Goal: Book appointment/travel/reservation

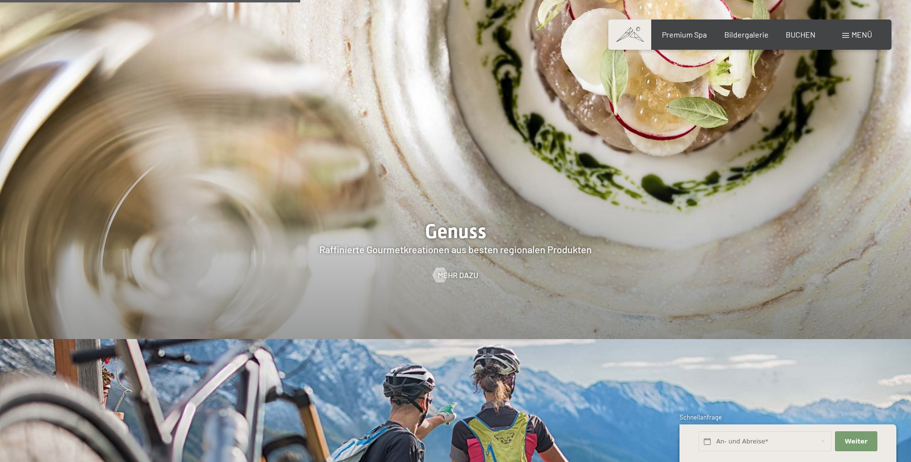
scroll to position [1989, 0]
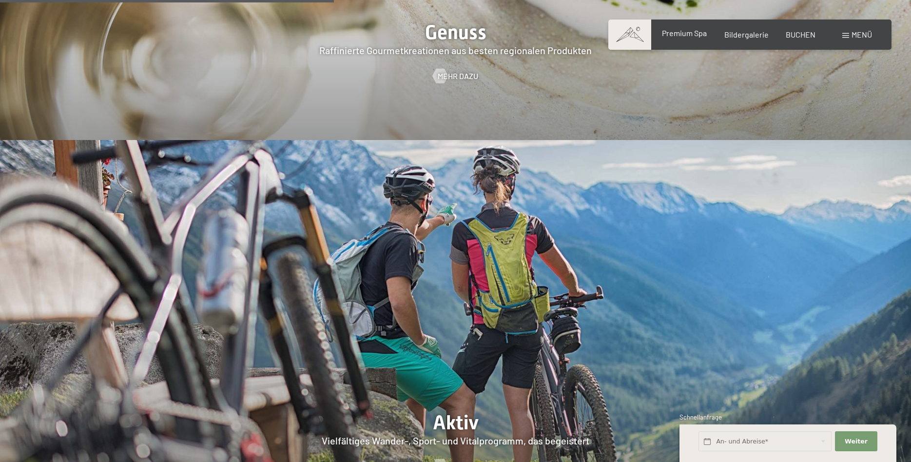
click at [700, 33] on span "Premium Spa" at bounding box center [684, 32] width 45 height 9
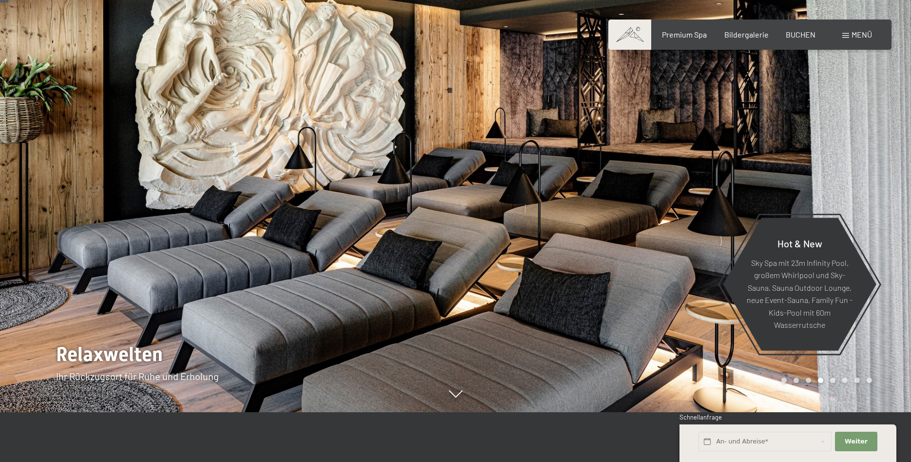
scroll to position [0, 0]
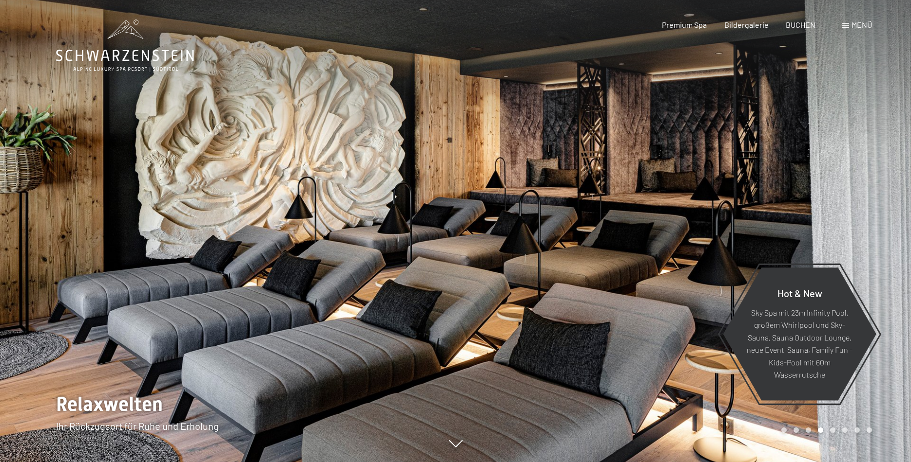
click at [849, 23] on div "Menü" at bounding box center [857, 24] width 30 height 11
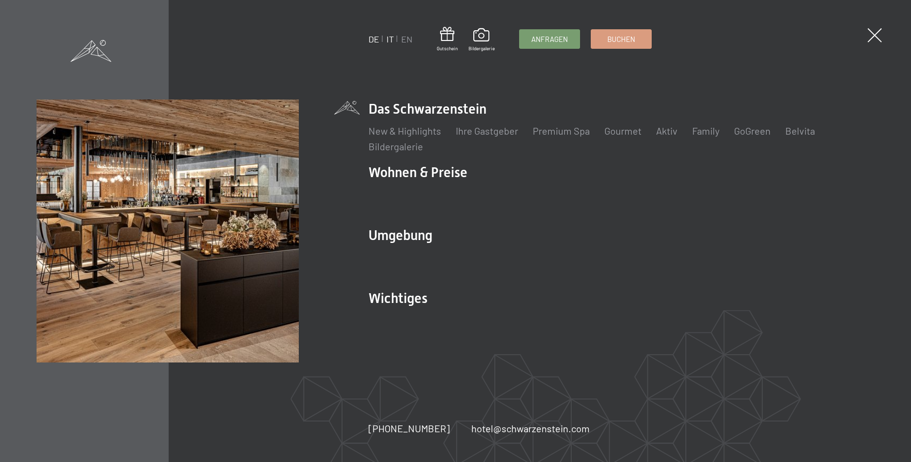
click at [392, 39] on link "IT" at bounding box center [390, 39] width 7 height 11
click at [385, 40] on ul "DE IT EN" at bounding box center [391, 39] width 44 height 12
click at [389, 39] on link "IT" at bounding box center [390, 39] width 7 height 11
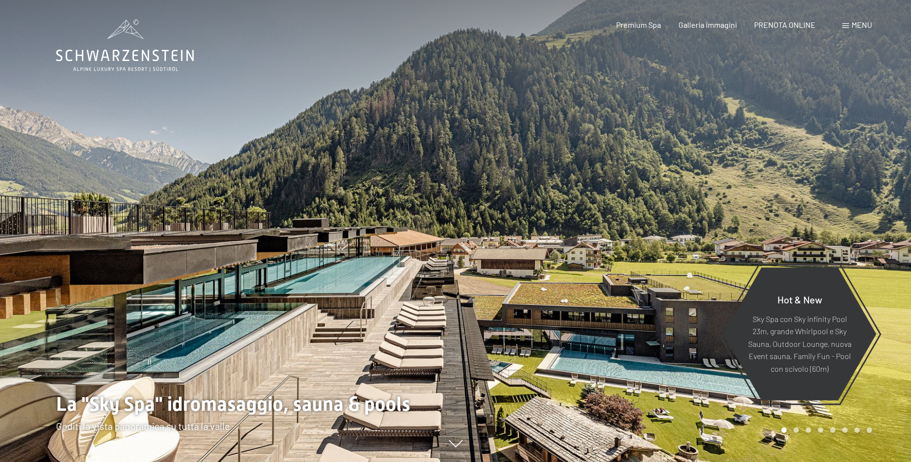
click at [854, 21] on span "Menu" at bounding box center [862, 24] width 20 height 9
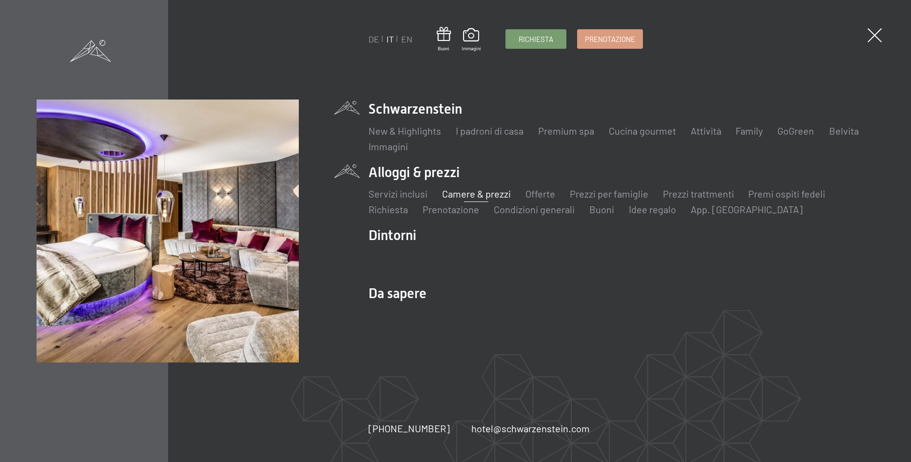
click at [469, 194] on link "Camere & prezzi" at bounding box center [476, 194] width 69 height 12
click at [486, 199] on link "Camere & prezzi" at bounding box center [476, 194] width 69 height 12
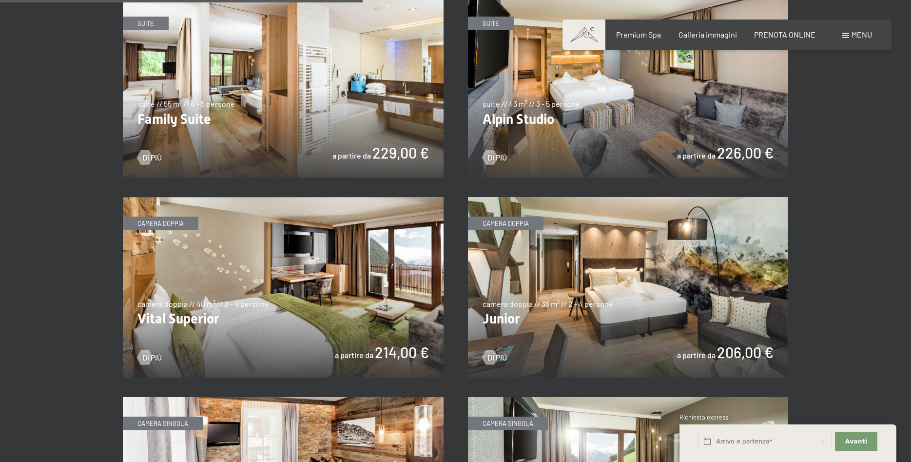
scroll to position [1193, 0]
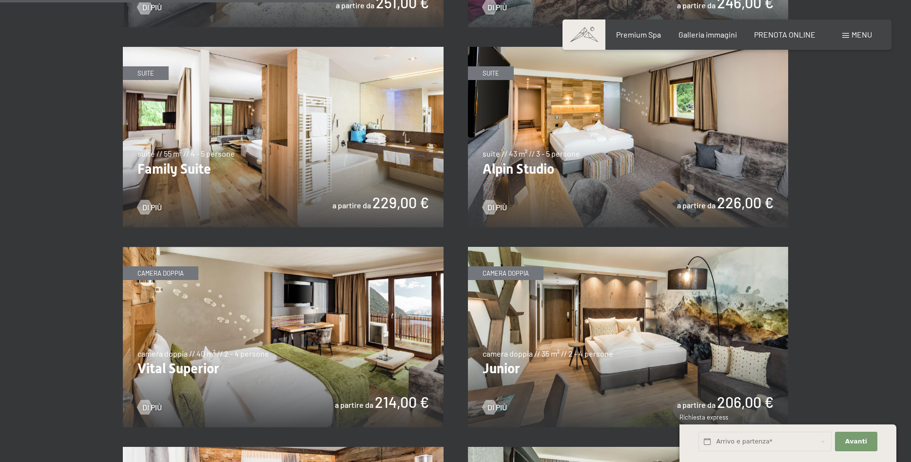
click at [560, 164] on img at bounding box center [628, 137] width 321 height 180
click at [151, 403] on link "Di più" at bounding box center [149, 407] width 24 height 11
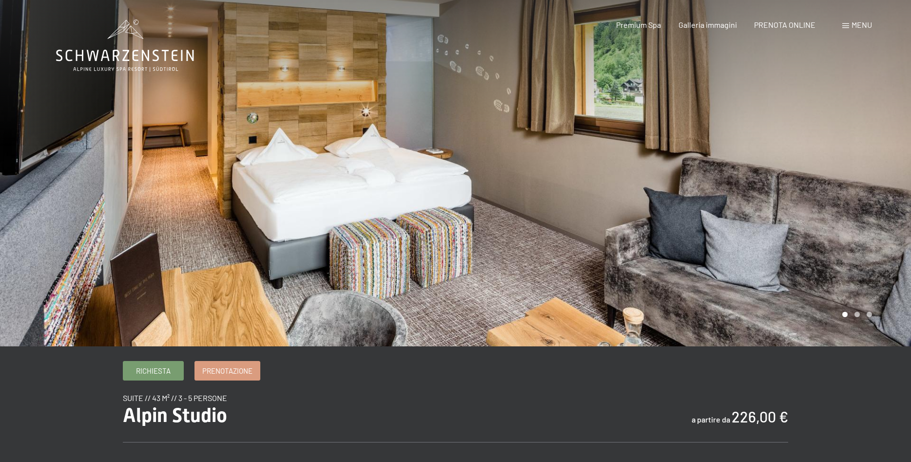
drag, startPoint x: 543, startPoint y: 197, endPoint x: 320, endPoint y: 197, distance: 223.3
click at [320, 346] on div at bounding box center [455, 346] width 799 height 0
drag, startPoint x: 815, startPoint y: 241, endPoint x: 259, endPoint y: 209, distance: 556.2
click at [259, 346] on div at bounding box center [455, 346] width 799 height 0
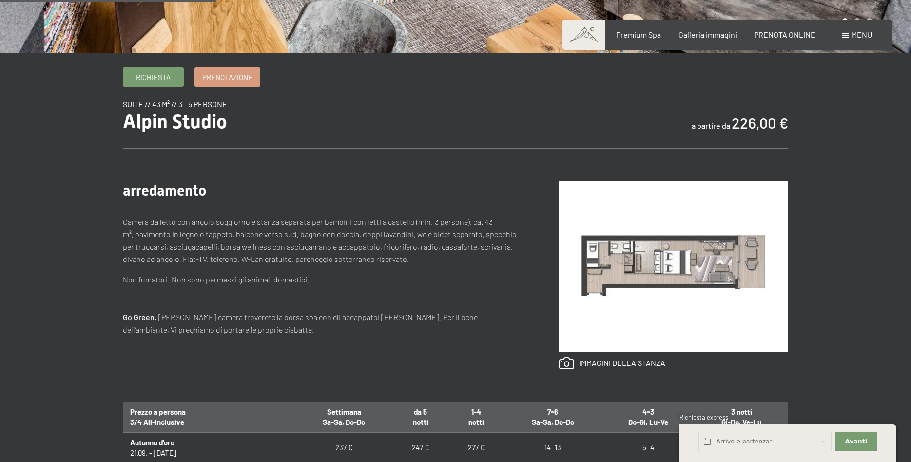
scroll to position [393, 0]
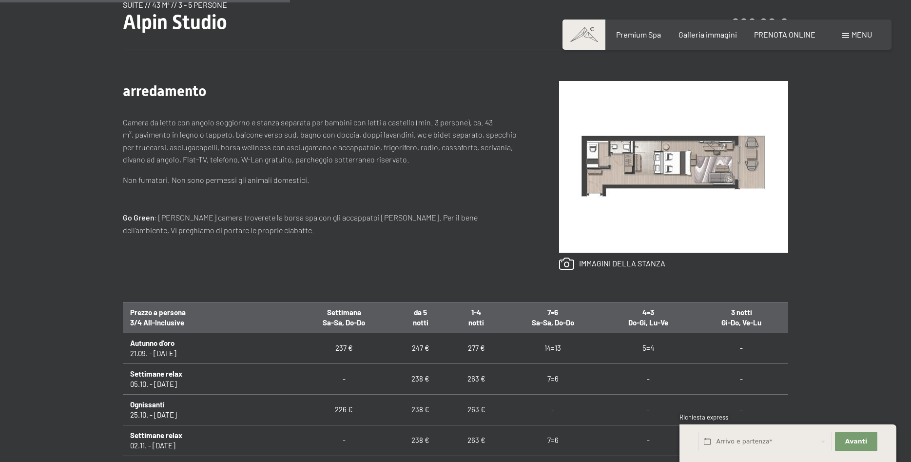
click at [620, 255] on div "immagini della stanza" at bounding box center [654, 175] width 268 height 189
click at [616, 264] on link at bounding box center [612, 263] width 106 height 13
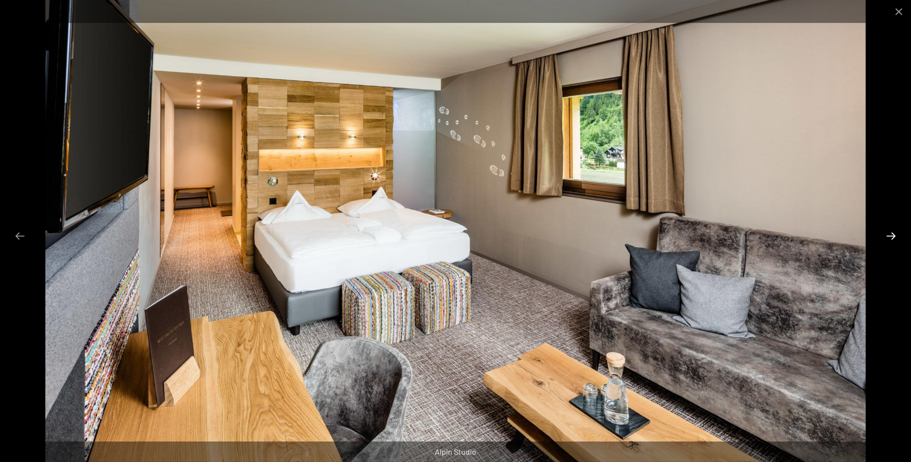
click at [890, 233] on button "Next slide" at bounding box center [891, 235] width 20 height 19
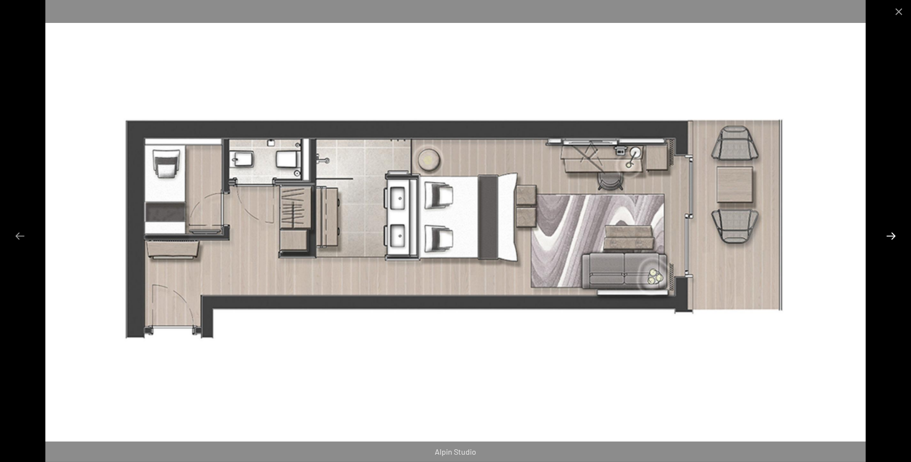
click at [890, 233] on button "Next slide" at bounding box center [891, 235] width 20 height 19
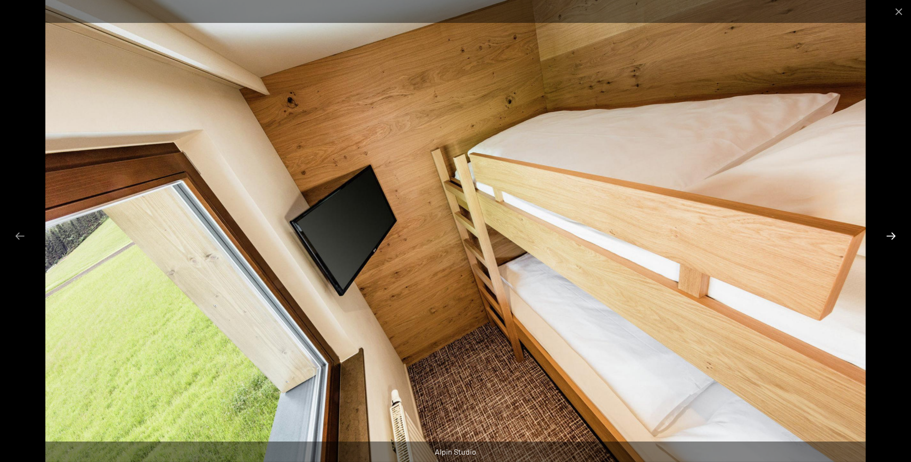
click at [890, 233] on button "Next slide" at bounding box center [891, 235] width 20 height 19
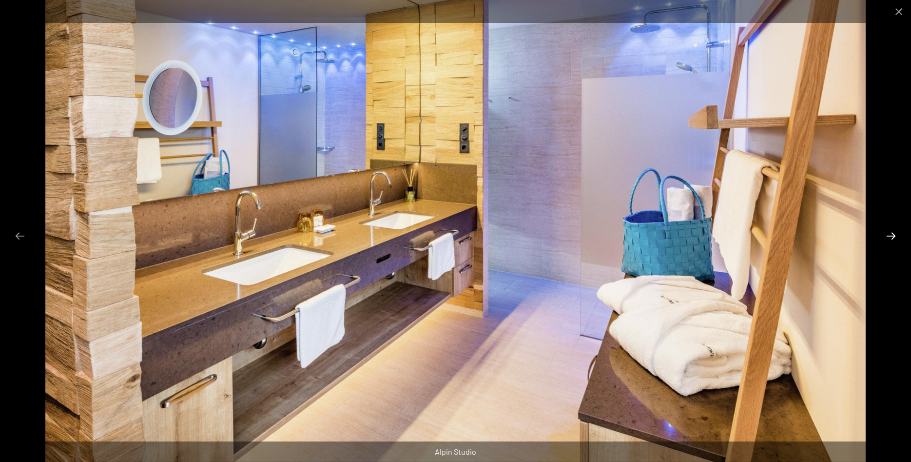
click at [890, 233] on button "Next slide" at bounding box center [891, 235] width 20 height 19
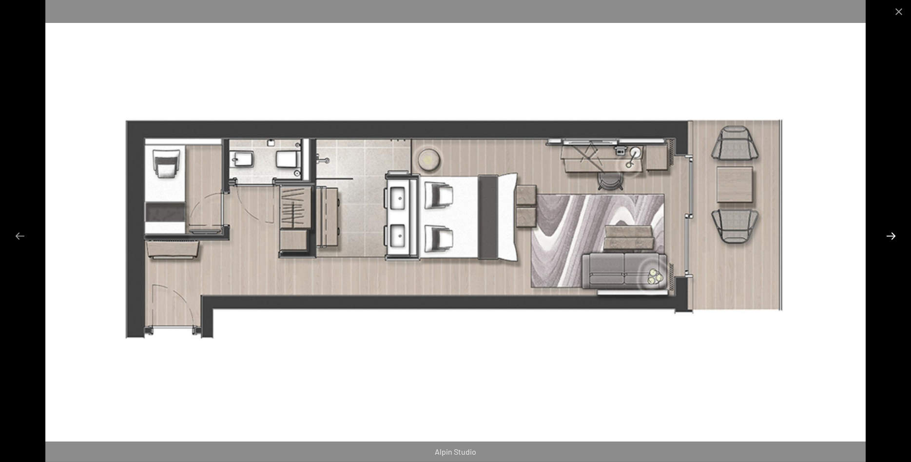
click at [890, 233] on button "Next slide" at bounding box center [891, 235] width 20 height 19
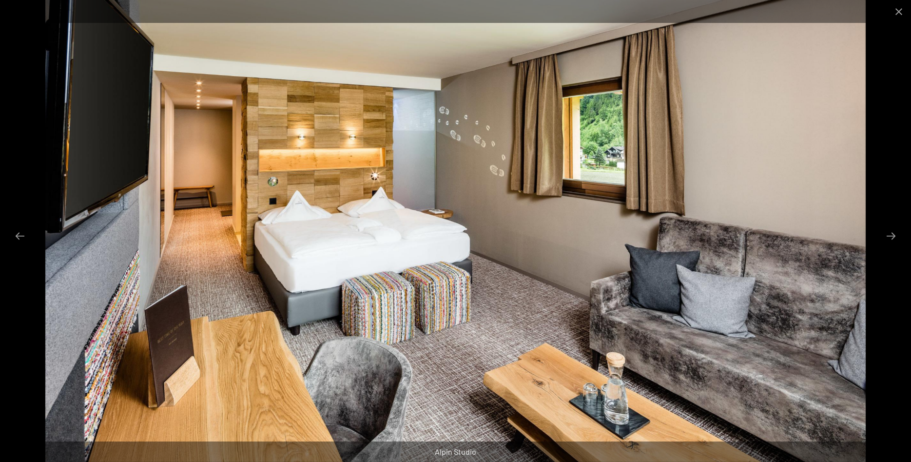
scroll to position [0, 0]
click at [902, 12] on button "Close gallery" at bounding box center [899, 11] width 24 height 23
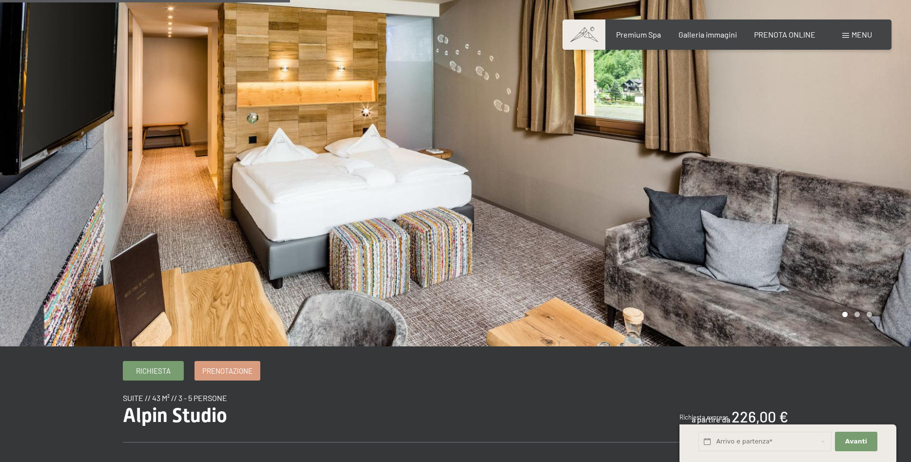
scroll to position [393, 0]
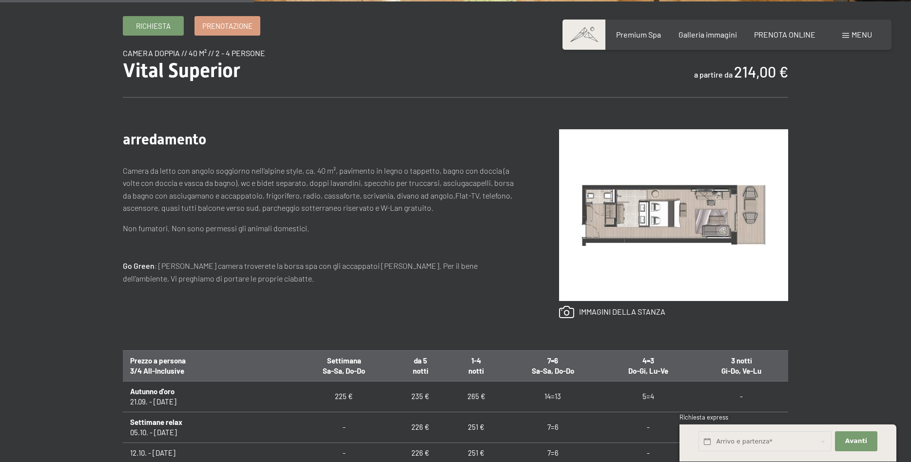
scroll to position [348, 0]
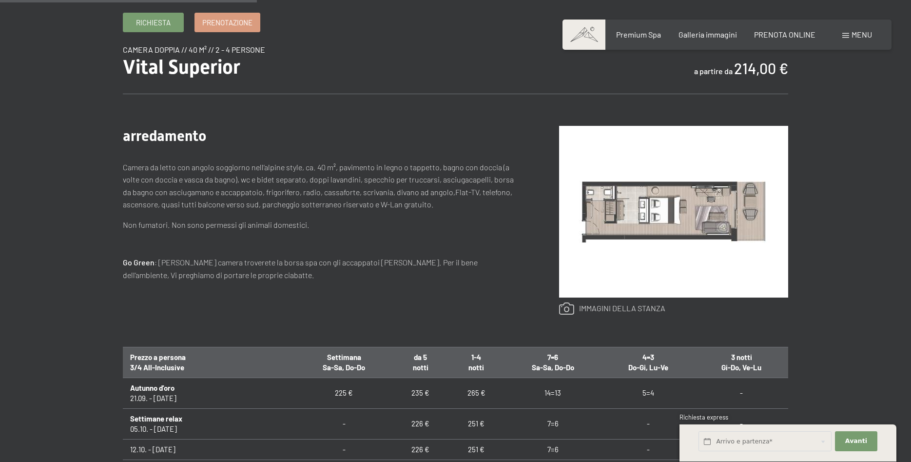
click at [604, 306] on link at bounding box center [612, 308] width 106 height 13
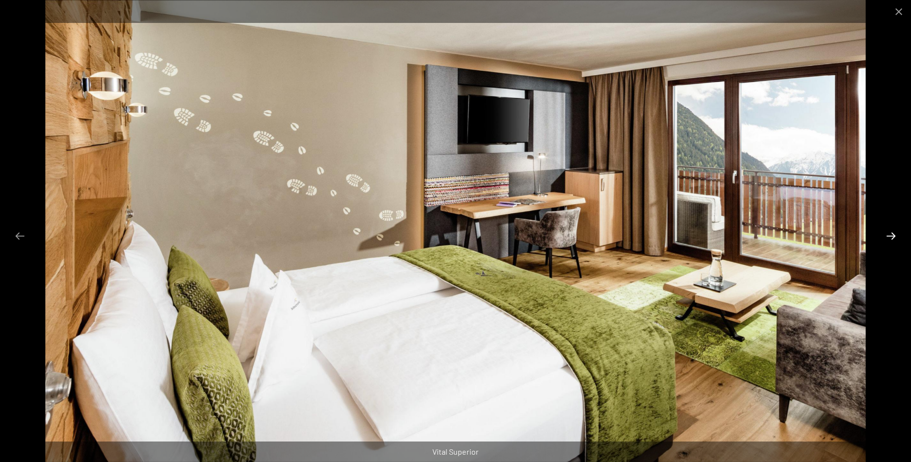
click at [886, 238] on button "Next slide" at bounding box center [891, 235] width 20 height 19
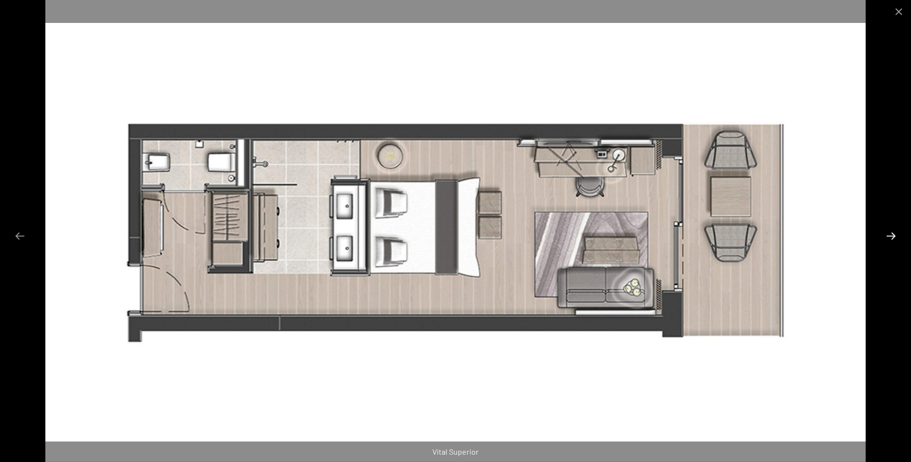
click at [886, 238] on button "Next slide" at bounding box center [891, 235] width 20 height 19
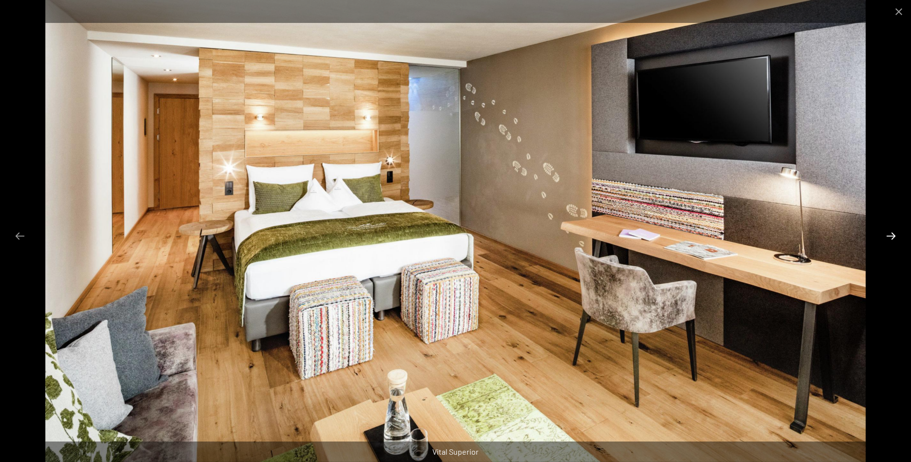
click at [886, 238] on button "Next slide" at bounding box center [891, 235] width 20 height 19
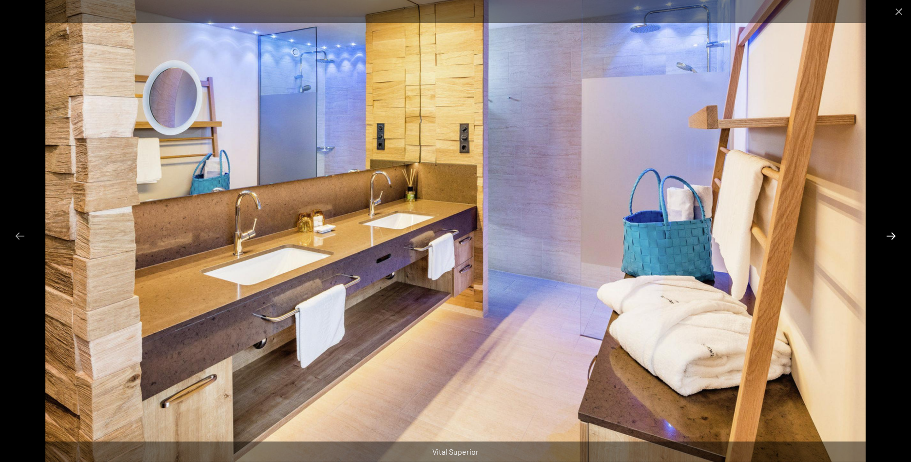
click at [886, 238] on button "Next slide" at bounding box center [891, 235] width 20 height 19
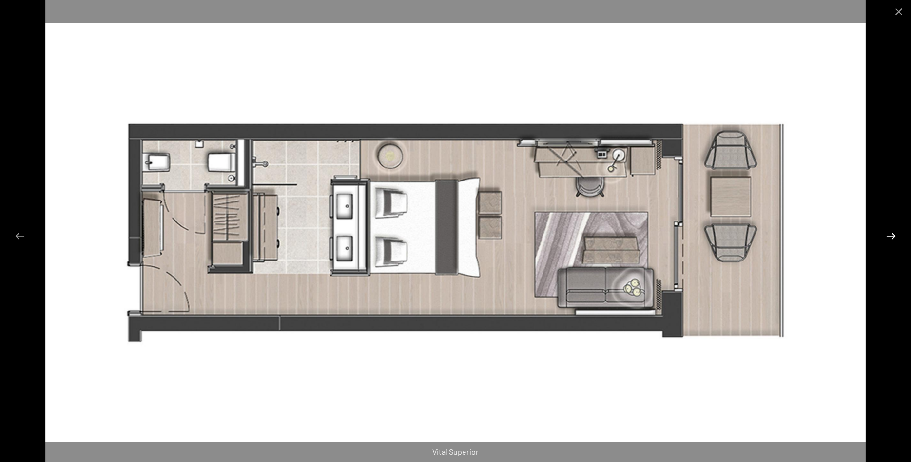
click at [886, 238] on button "Next slide" at bounding box center [891, 235] width 20 height 19
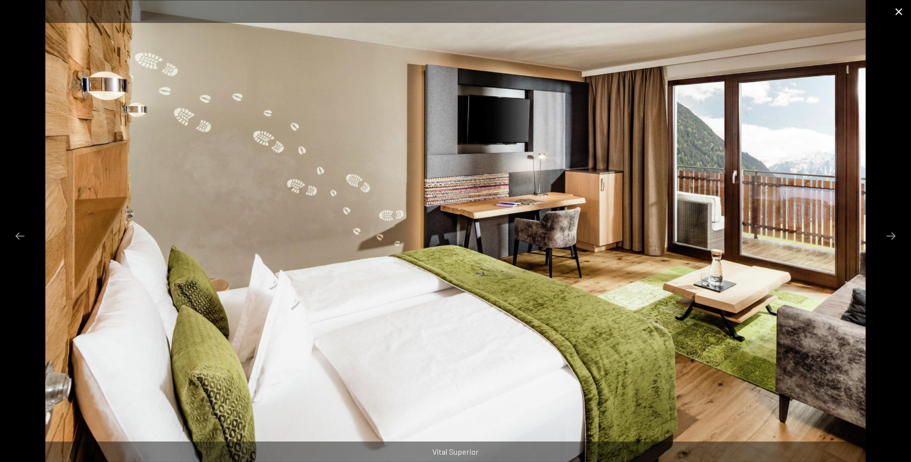
click at [903, 9] on button "Close gallery" at bounding box center [899, 11] width 24 height 23
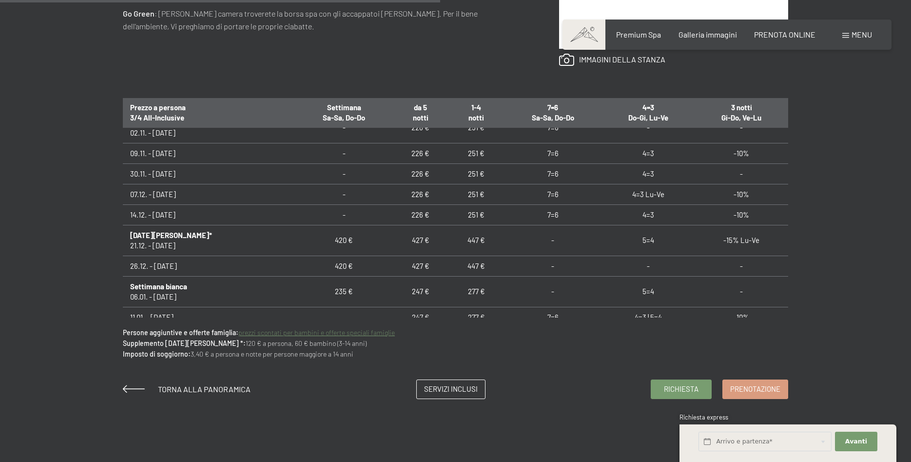
scroll to position [140, 0]
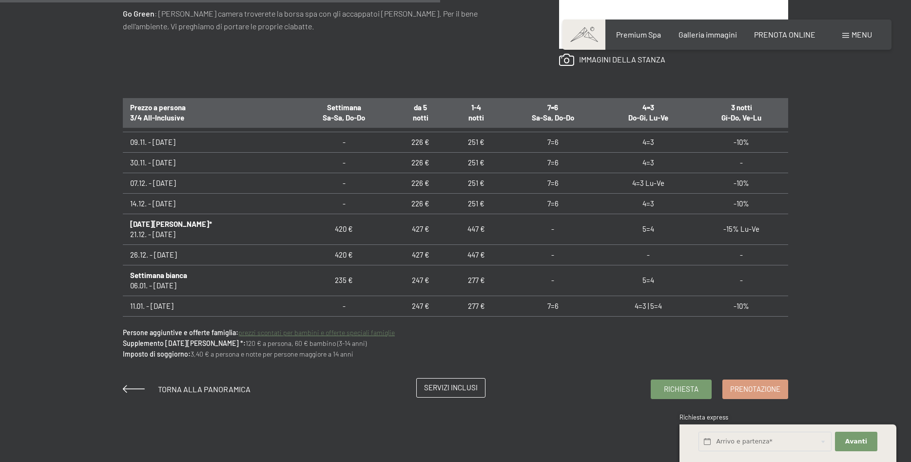
click at [461, 396] on link "Servizi inclusi" at bounding box center [451, 387] width 68 height 19
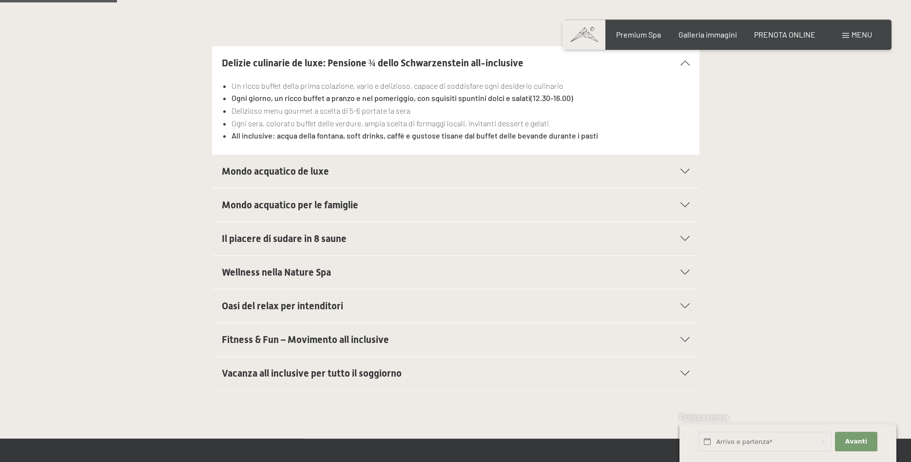
scroll to position [348, 0]
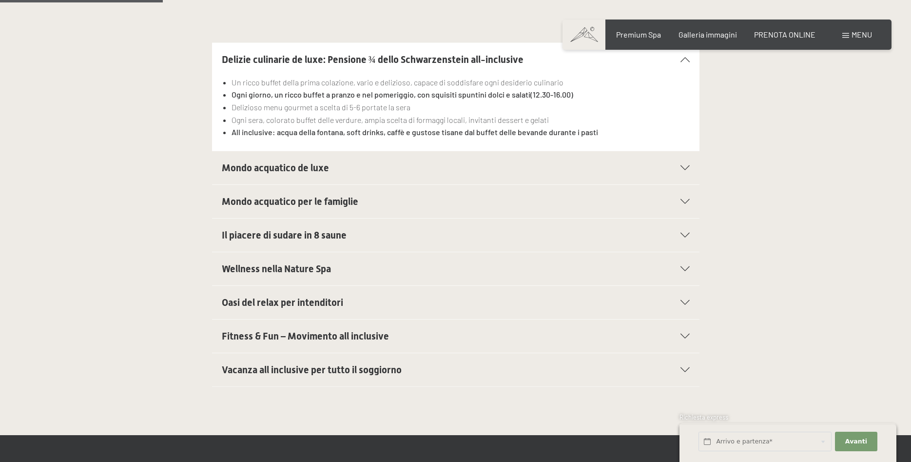
click at [442, 374] on h2 "Vacanza all inclusive per tutto il soggiorno" at bounding box center [432, 370] width 421 height 14
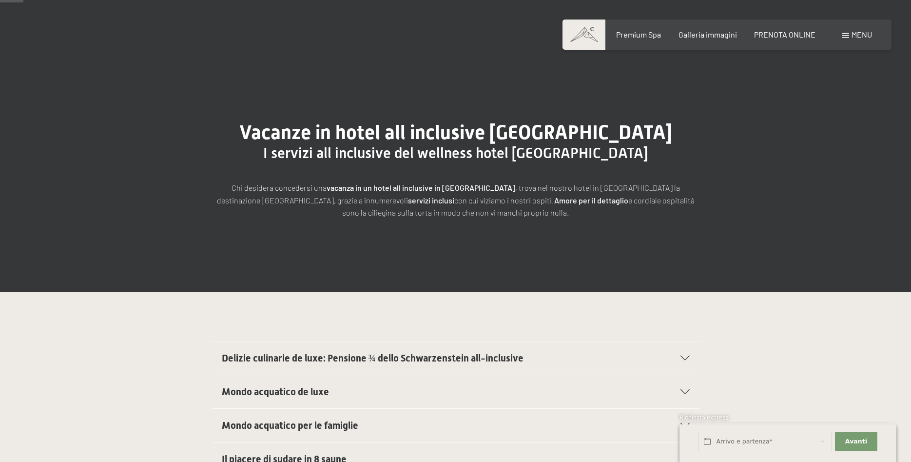
scroll to position [0, 0]
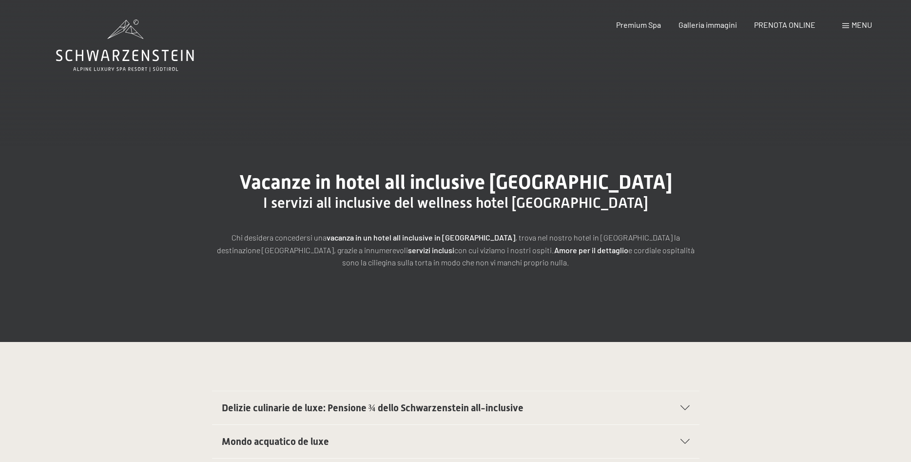
click at [130, 57] on icon at bounding box center [125, 45] width 138 height 52
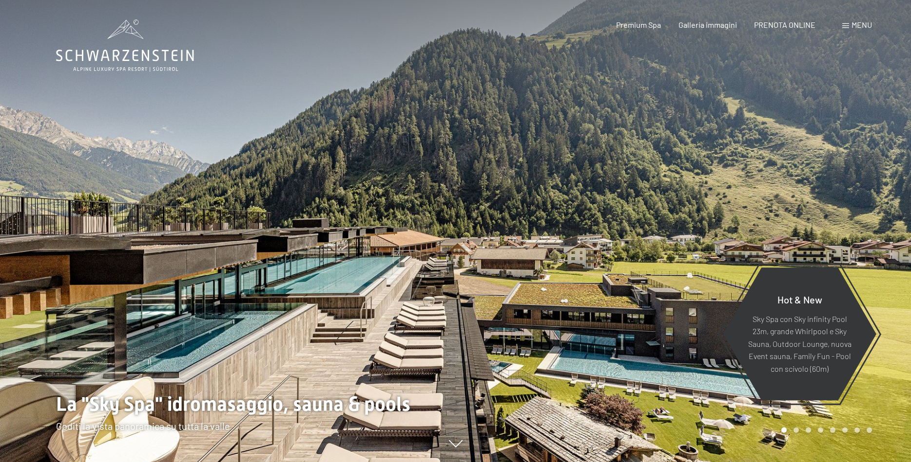
click at [849, 25] on span at bounding box center [845, 25] width 7 height 5
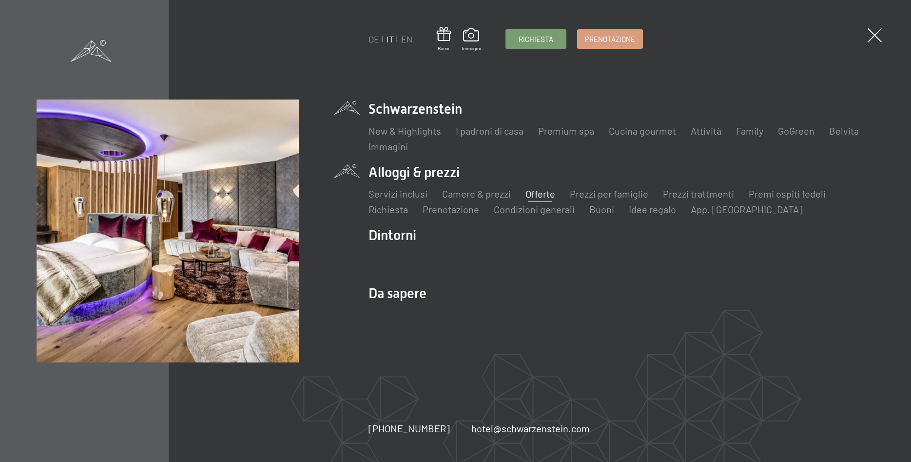
click at [537, 193] on link "Offerte" at bounding box center [540, 194] width 30 height 12
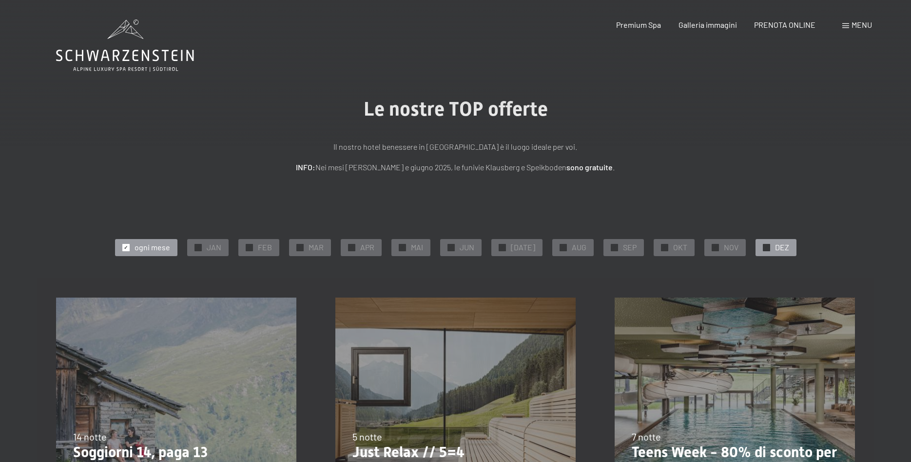
click at [775, 247] on span "DEZ" at bounding box center [782, 247] width 14 height 11
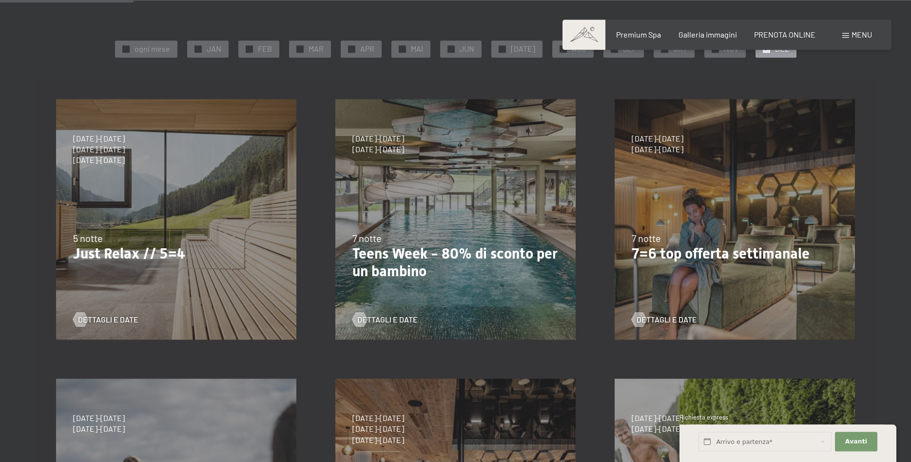
scroll to position [199, 0]
click at [119, 315] on span "Dettagli e Date" at bounding box center [118, 318] width 60 height 11
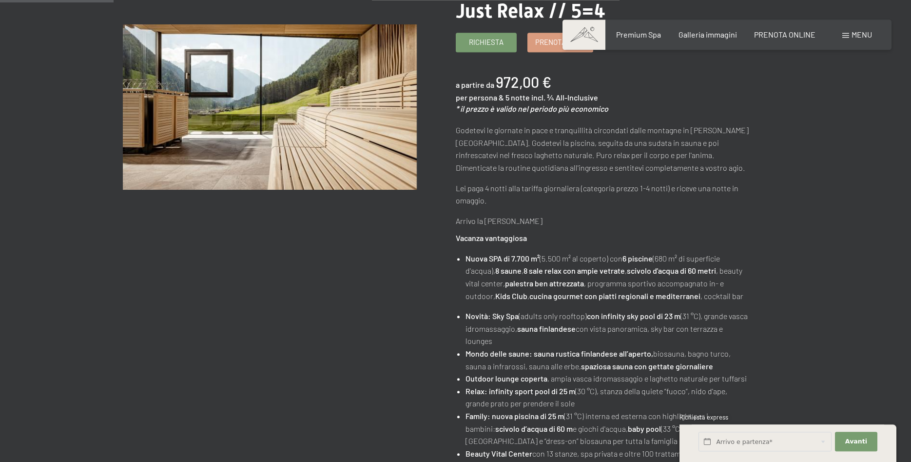
scroll to position [149, 0]
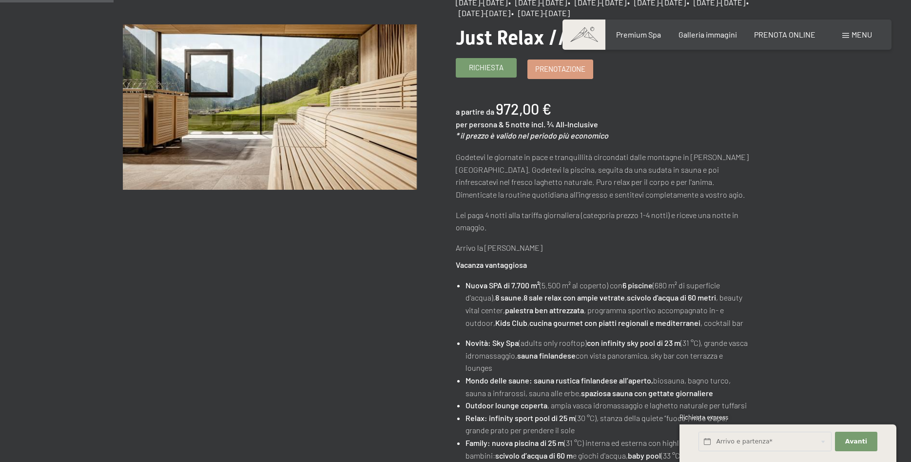
click at [480, 73] on span "Richiesta" at bounding box center [486, 67] width 35 height 10
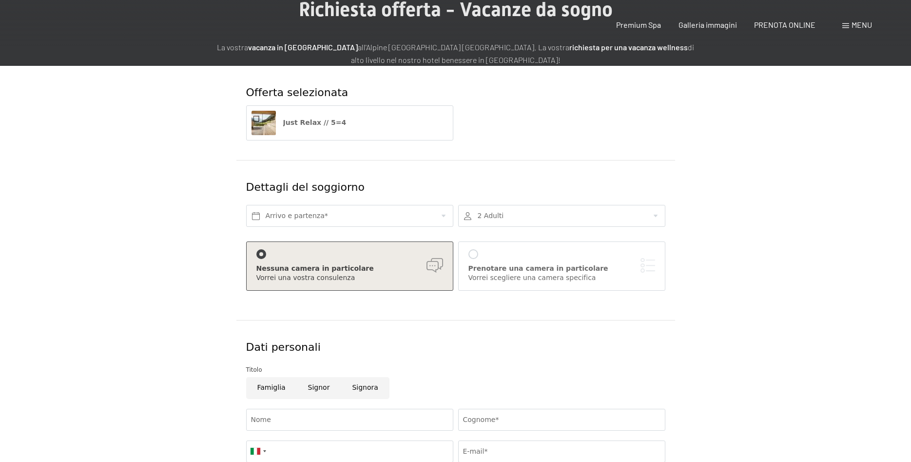
scroll to position [99, 0]
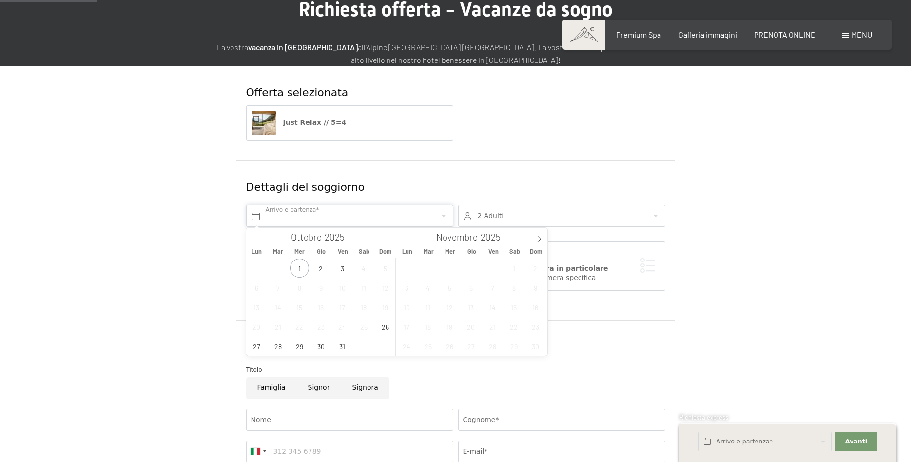
click at [324, 213] on input "text" at bounding box center [349, 216] width 207 height 22
click at [542, 238] on icon at bounding box center [539, 238] width 7 height 7
click at [490, 329] on span "26" at bounding box center [492, 326] width 19 height 19
type input "Ven. [DATE]"
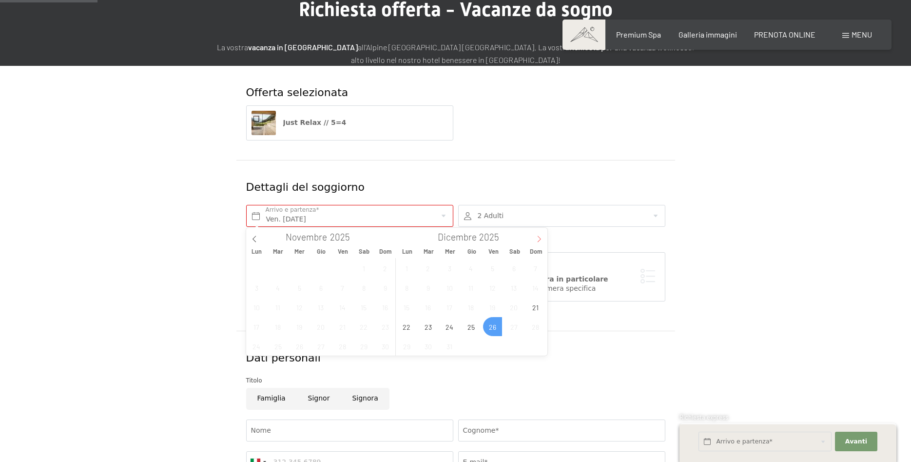
click at [535, 236] on span at bounding box center [539, 236] width 17 height 17
type input "2026"
click at [463, 170] on div "Dettagli del soggiorno" at bounding box center [456, 187] width 424 height 35
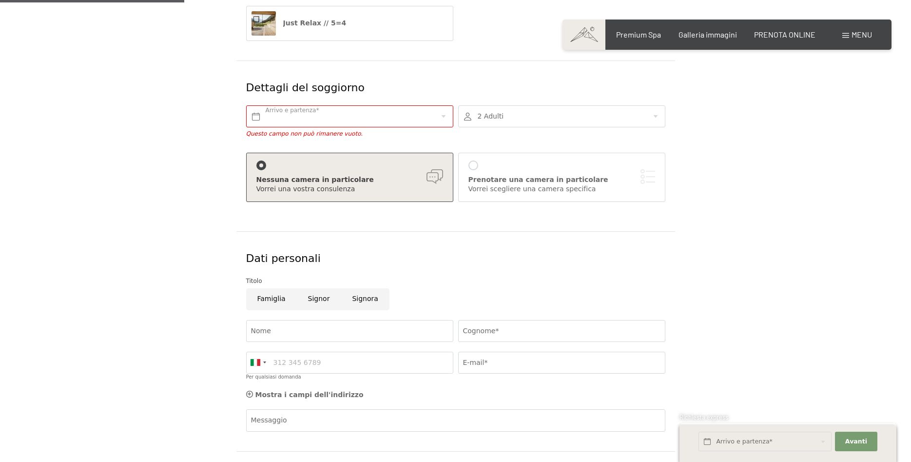
scroll to position [0, 0]
